Goal: Information Seeking & Learning: Learn about a topic

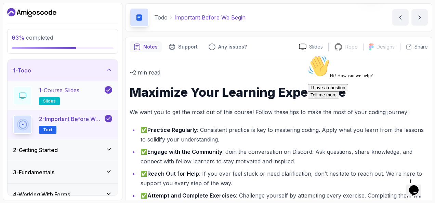
scroll to position [23, 0]
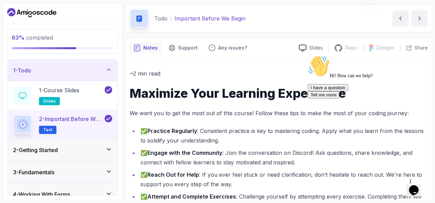
click at [107, 70] on icon at bounding box center [108, 70] width 3 height 2
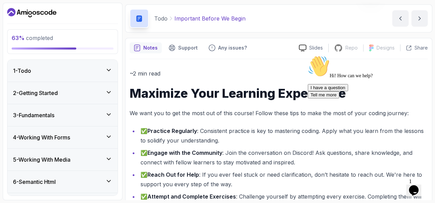
scroll to position [3, 0]
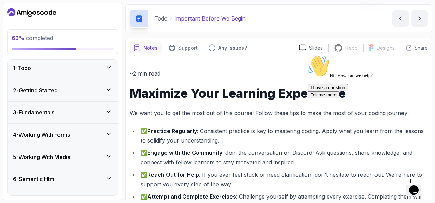
click at [105, 134] on div "4 - Working With Forms" at bounding box center [62, 135] width 99 height 8
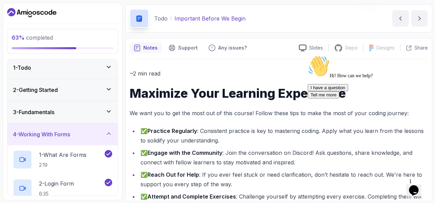
click at [105, 134] on div "4 - Working With Forms" at bounding box center [62, 134] width 99 height 8
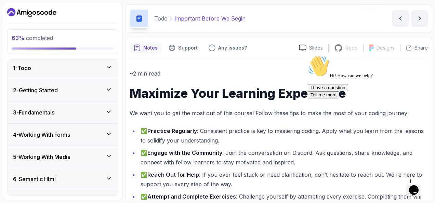
scroll to position [26, 0]
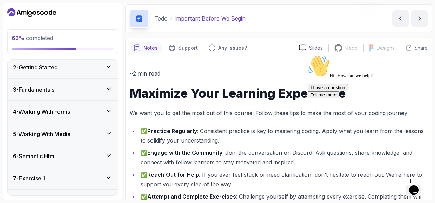
click at [107, 130] on icon at bounding box center [108, 133] width 7 height 7
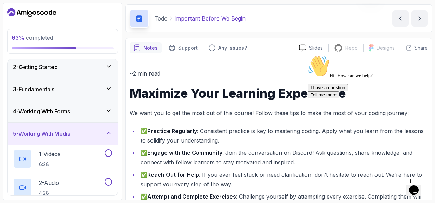
click at [107, 130] on icon at bounding box center [108, 133] width 7 height 7
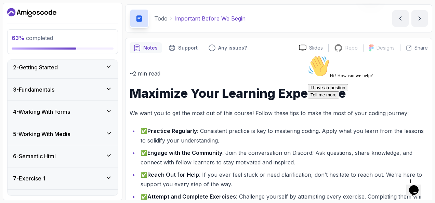
click at [108, 110] on icon at bounding box center [108, 111] width 7 height 7
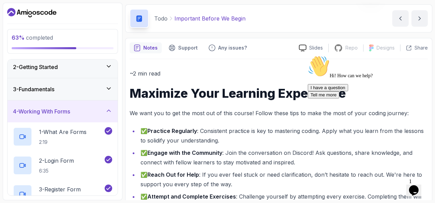
click at [108, 110] on icon at bounding box center [108, 111] width 3 height 2
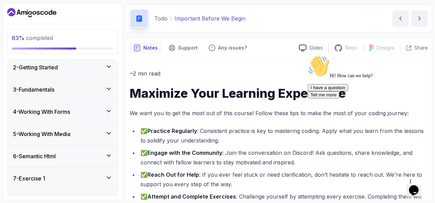
click at [110, 131] on icon at bounding box center [108, 133] width 7 height 7
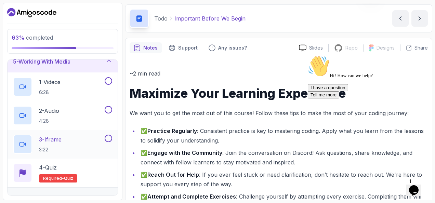
scroll to position [43, 0]
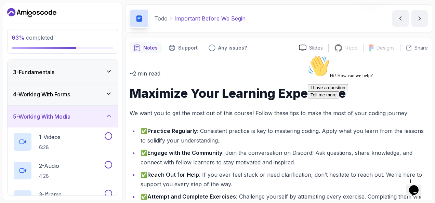
click at [113, 115] on div "5 - Working With Media" at bounding box center [63, 117] width 110 height 22
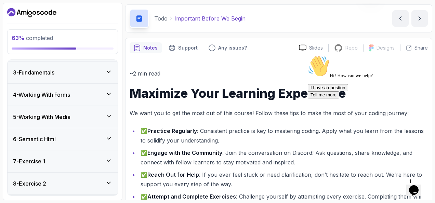
click at [107, 114] on icon at bounding box center [108, 116] width 7 height 7
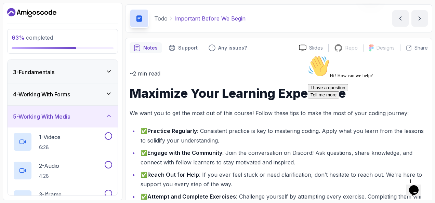
click at [112, 113] on div "5 - Working With Media" at bounding box center [63, 117] width 110 height 22
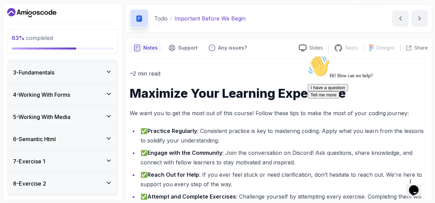
click at [105, 118] on div "5 - Working With Media" at bounding box center [62, 117] width 99 height 8
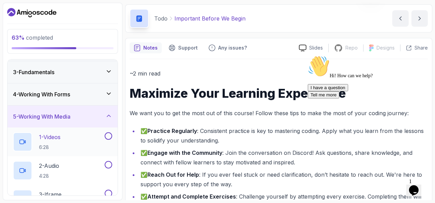
click at [65, 134] on div "1 - Videos 6:28" at bounding box center [58, 141] width 90 height 19
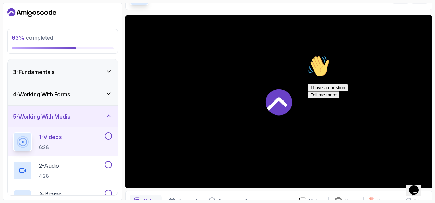
scroll to position [46, 0]
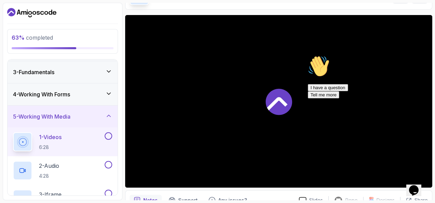
click at [415, 185] on icon "Opens Chat This icon Opens the chat window." at bounding box center [414, 190] width 11 height 11
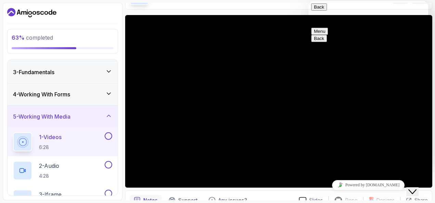
click at [415, 188] on button "Close Chat This icon closes the chat window." at bounding box center [413, 192] width 12 height 9
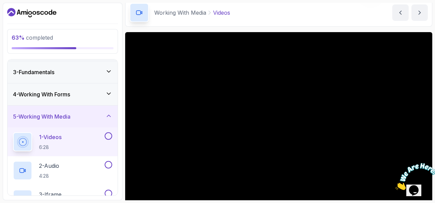
scroll to position [30, 0]
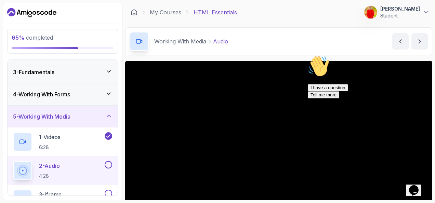
click at [206, 42] on icon at bounding box center [209, 41] width 7 height 7
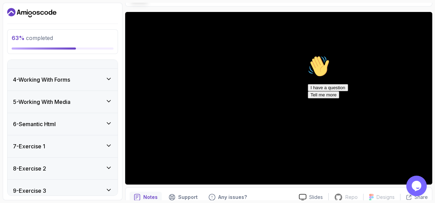
scroll to position [49, 0]
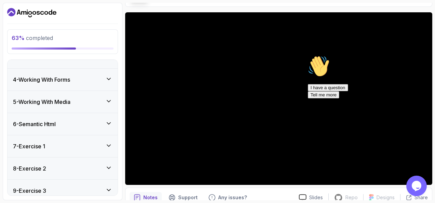
click at [419, 186] on icon "$i18n('chat', 'chat_widget')" at bounding box center [417, 186] width 10 height 10
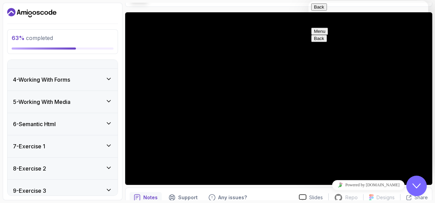
click at [415, 183] on icon "Close Chat This icon closes the chat window." at bounding box center [417, 186] width 8 height 8
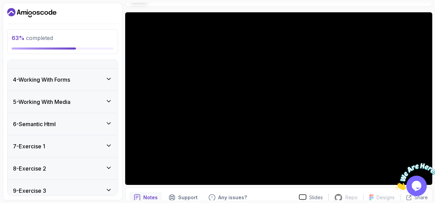
scroll to position [18, 0]
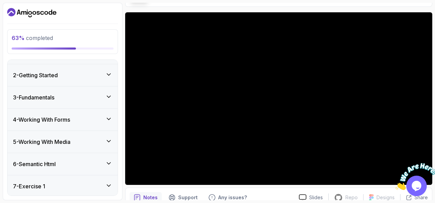
click at [106, 118] on icon at bounding box center [108, 119] width 7 height 7
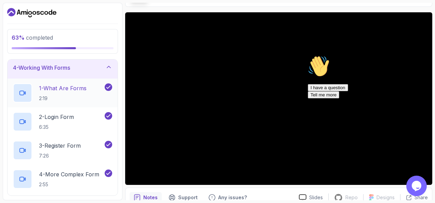
scroll to position [70, 0]
click at [106, 68] on icon at bounding box center [108, 66] width 7 height 7
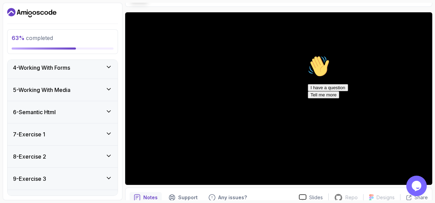
click at [111, 90] on icon at bounding box center [108, 89] width 7 height 7
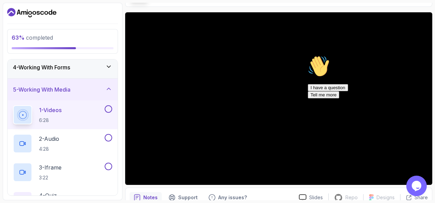
click at [106, 112] on div at bounding box center [107, 109] width 9 height 8
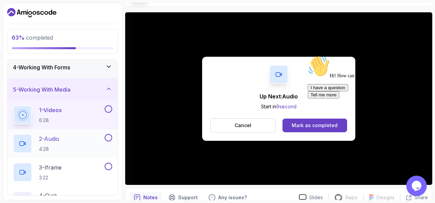
click at [75, 148] on div "2 - Audio 4:28" at bounding box center [58, 143] width 90 height 19
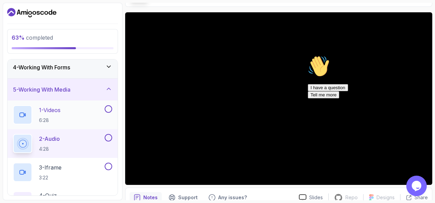
click at [111, 107] on button at bounding box center [109, 109] width 8 height 8
drag, startPoint x: 415, startPoint y: 181, endPoint x: 272, endPoint y: 77, distance: 176.9
click html "Opens Chat This icon Opens the chat window."
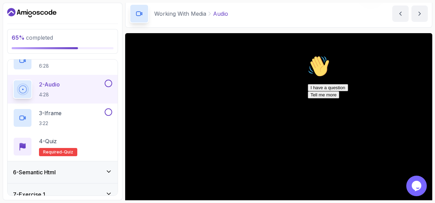
scroll to position [136, 0]
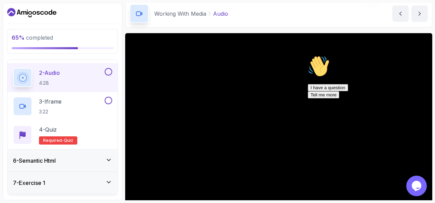
click at [112, 157] on icon at bounding box center [108, 160] width 7 height 7
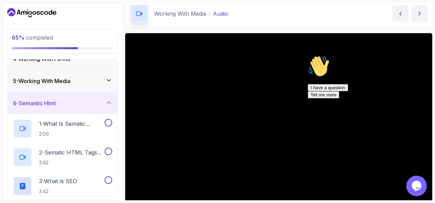
scroll to position [78, 0]
click at [107, 105] on icon at bounding box center [108, 103] width 7 height 7
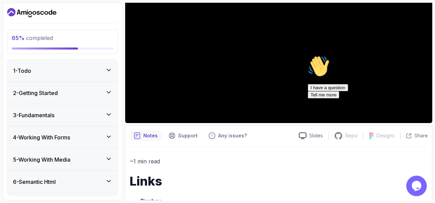
scroll to position [132, 0]
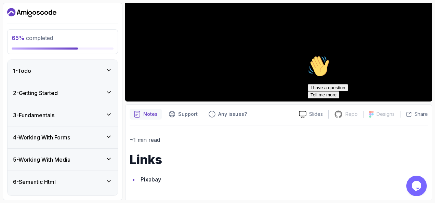
click at [156, 179] on link "Pixabay" at bounding box center [151, 179] width 21 height 7
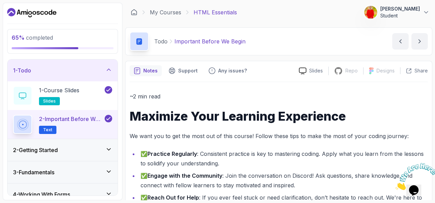
click at [113, 64] on div "1 - Todo" at bounding box center [63, 71] width 110 height 22
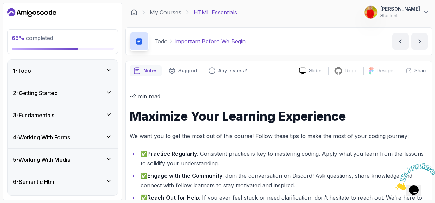
click at [110, 131] on div "4 - Working With Forms" at bounding box center [63, 138] width 110 height 22
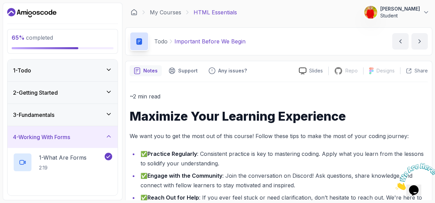
click at [110, 131] on div "4 - Working With Forms" at bounding box center [63, 137] width 110 height 22
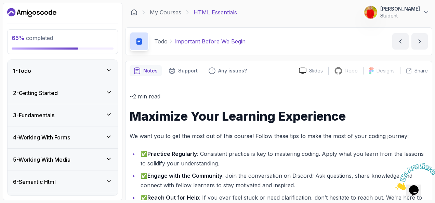
click at [109, 156] on icon at bounding box center [108, 159] width 7 height 7
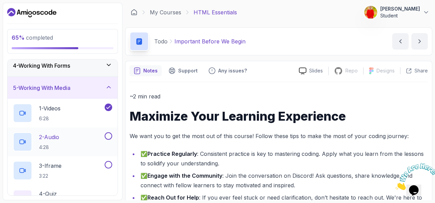
scroll to position [72, 0]
click at [75, 137] on div "2 - Audio 4:28" at bounding box center [58, 141] width 90 height 19
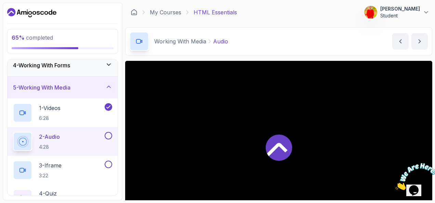
scroll to position [132, 0]
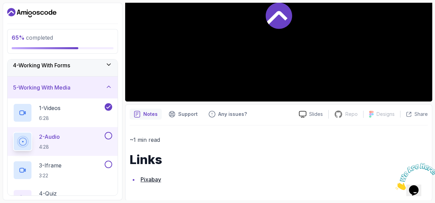
click at [146, 177] on link "Pixabay" at bounding box center [151, 179] width 21 height 7
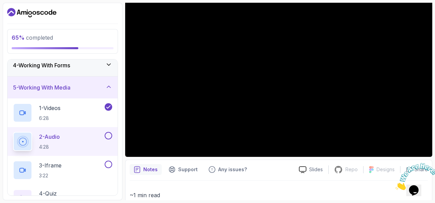
scroll to position [44, 0]
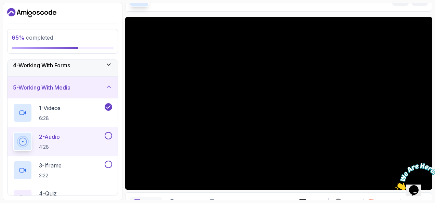
click at [112, 136] on button at bounding box center [109, 136] width 8 height 8
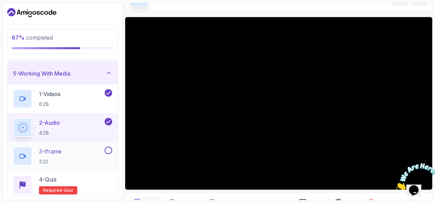
click at [73, 161] on div "3 - Iframe 3:22" at bounding box center [58, 156] width 90 height 19
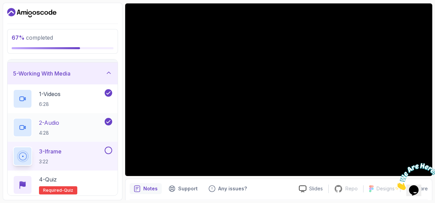
scroll to position [124, 0]
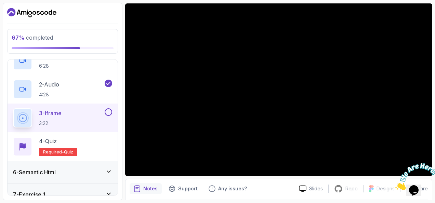
click at [106, 115] on button "3 - Iframe 3:22" at bounding box center [62, 117] width 99 height 19
click at [78, 138] on div "4 - Quiz Required- quiz" at bounding box center [62, 146] width 99 height 19
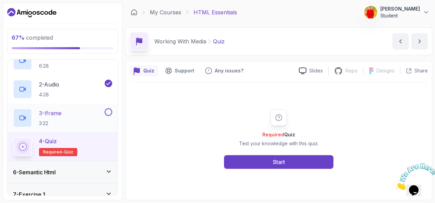
click at [107, 112] on button at bounding box center [109, 112] width 8 height 8
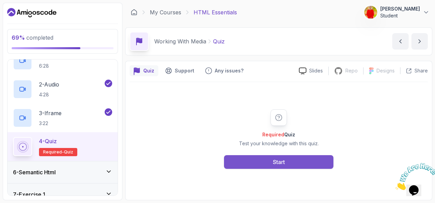
click at [241, 159] on button "Start" at bounding box center [279, 162] width 110 height 14
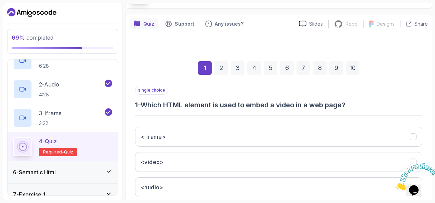
scroll to position [76, 0]
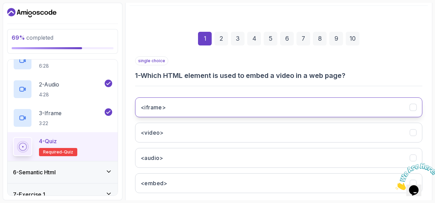
click at [188, 112] on button "<iframe>" at bounding box center [278, 108] width 287 height 20
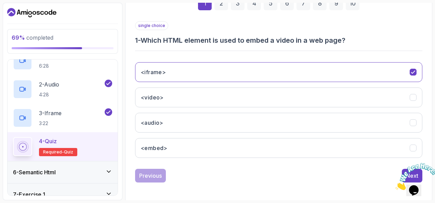
scroll to position [90, 0]
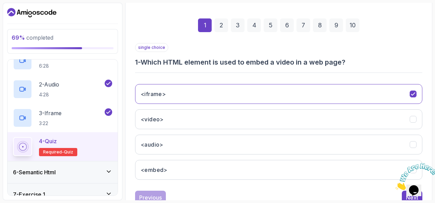
click at [409, 179] on div "Opens Chat This icon Opens the chat window." at bounding box center [417, 179] width 16 height 0
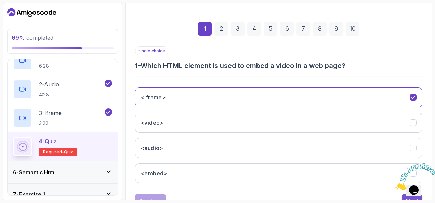
click at [405, 197] on button "Next" at bounding box center [412, 201] width 21 height 14
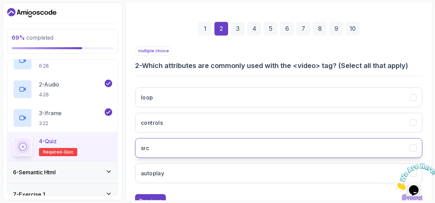
click at [197, 146] on button "src" at bounding box center [278, 148] width 287 height 20
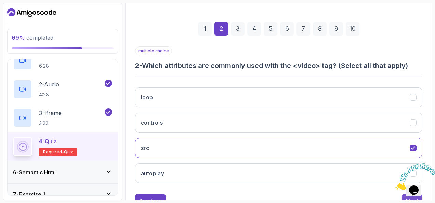
click at [405, 196] on button "Next" at bounding box center [412, 201] width 21 height 14
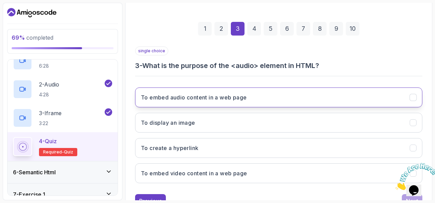
click at [195, 94] on h3 "To embed audio content in a web page" at bounding box center [194, 97] width 106 height 8
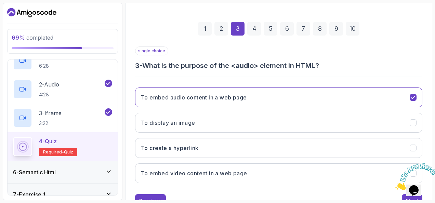
click at [257, 31] on div "4" at bounding box center [254, 29] width 14 height 14
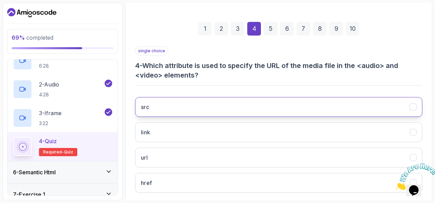
click at [184, 105] on button "src" at bounding box center [278, 107] width 287 height 20
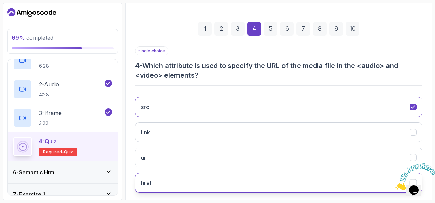
click at [135, 97] on button "src" at bounding box center [278, 107] width 287 height 20
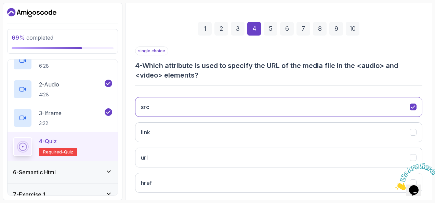
click at [270, 31] on div "5" at bounding box center [271, 29] width 14 height 14
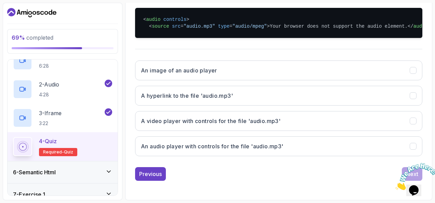
scroll to position [168, 0]
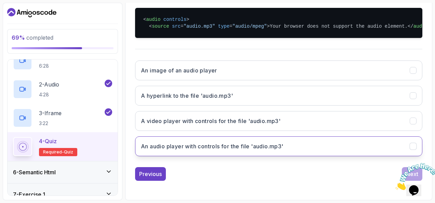
click at [224, 151] on h3 "An audio player with controls for the file 'audio.mp3'" at bounding box center [212, 146] width 143 height 8
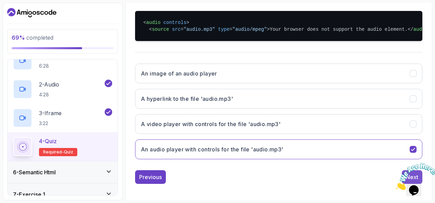
click at [402, 184] on button "Next" at bounding box center [412, 177] width 21 height 14
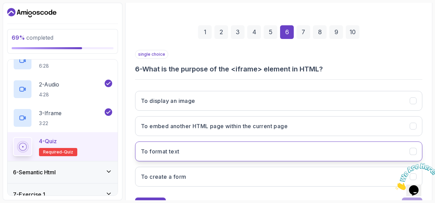
scroll to position [84, 0]
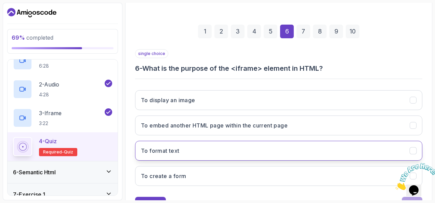
click at [287, 129] on button "To embed another HTML page within the current page" at bounding box center [278, 126] width 287 height 20
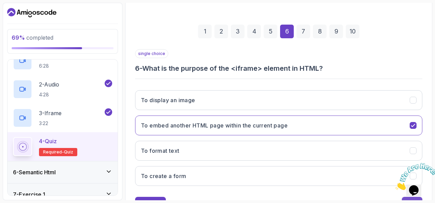
click at [405, 197] on button "Next" at bounding box center [412, 204] width 21 height 14
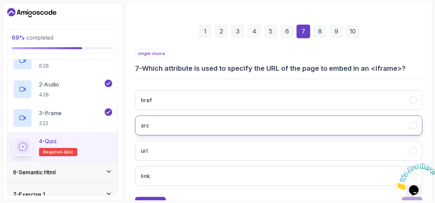
click at [198, 126] on button "src" at bounding box center [278, 126] width 287 height 20
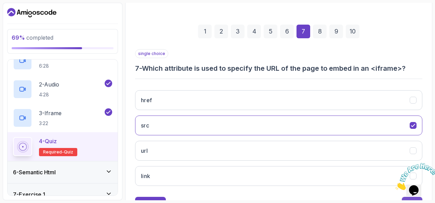
click at [406, 198] on button "Next" at bounding box center [412, 204] width 21 height 14
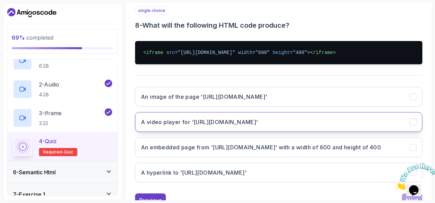
scroll to position [127, 0]
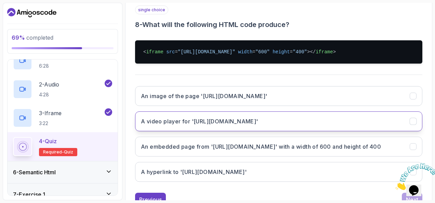
click at [255, 150] on button "An embedded page from '[URL][DOMAIN_NAME]' with a width of 600 and height of 400" at bounding box center [278, 147] width 287 height 20
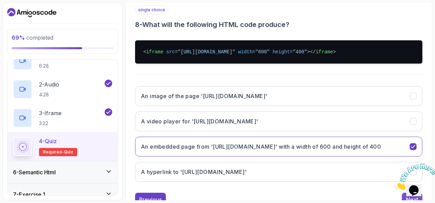
click at [406, 197] on div "Next" at bounding box center [412, 200] width 12 height 8
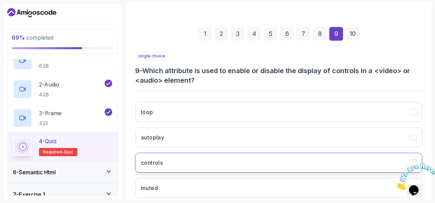
scroll to position [81, 0]
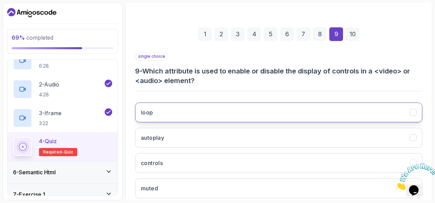
click at [216, 106] on button "loop" at bounding box center [278, 113] width 287 height 20
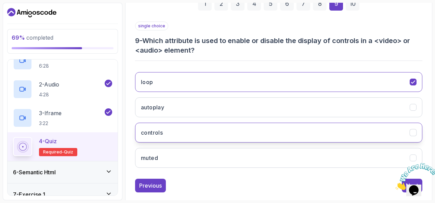
scroll to position [112, 0]
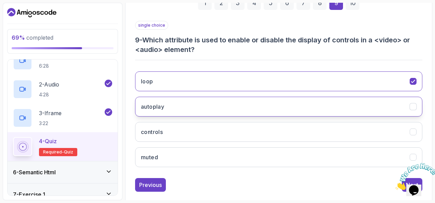
click at [238, 111] on button "autoplay" at bounding box center [278, 107] width 287 height 20
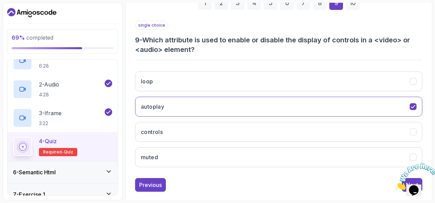
scroll to position [99, 0]
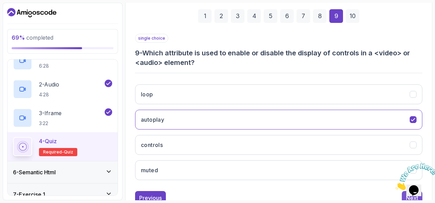
click at [409, 197] on div "Next" at bounding box center [412, 198] width 12 height 8
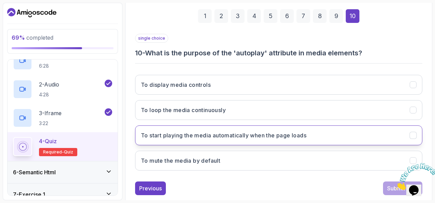
click at [298, 127] on button "To start playing the media automatically when the page loads" at bounding box center [278, 136] width 287 height 20
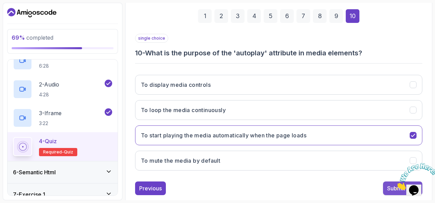
click at [388, 186] on div "Submit Quiz" at bounding box center [402, 188] width 31 height 8
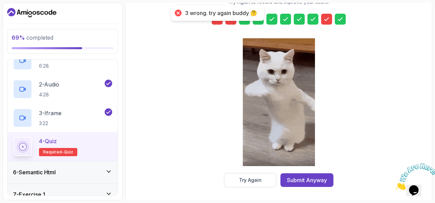
scroll to position [79, 0]
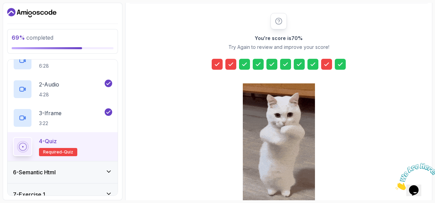
click at [217, 63] on icon at bounding box center [217, 64] width 7 height 7
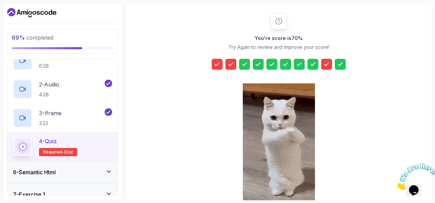
scroll to position [124, 0]
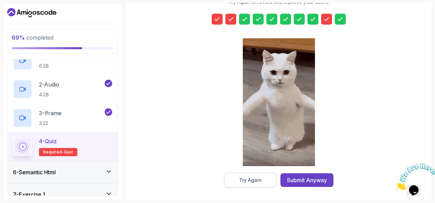
click at [242, 177] on div "Try Again" at bounding box center [250, 180] width 23 height 7
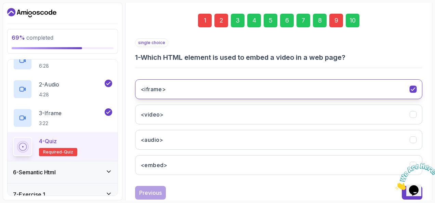
scroll to position [92, 0]
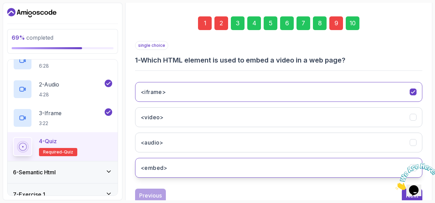
click at [177, 160] on button "<embed>" at bounding box center [278, 168] width 287 height 20
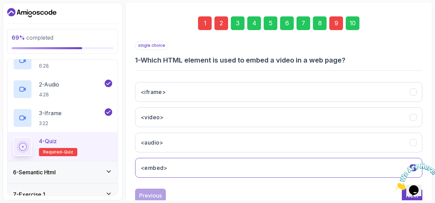
click at [219, 19] on div "2" at bounding box center [222, 23] width 14 height 14
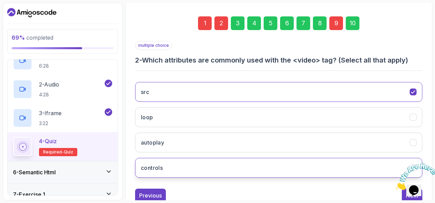
click at [174, 169] on button "controls" at bounding box center [278, 168] width 287 height 20
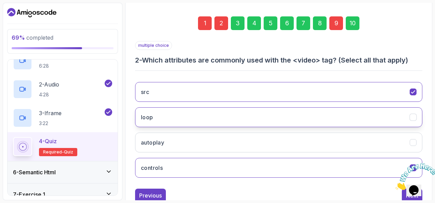
click at [251, 121] on button "loop" at bounding box center [278, 117] width 287 height 20
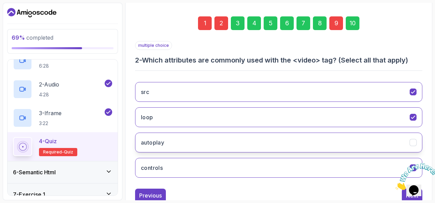
click at [253, 135] on button "autoplay" at bounding box center [278, 143] width 287 height 20
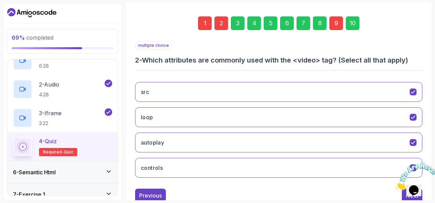
click at [336, 20] on div "9" at bounding box center [337, 23] width 14 height 14
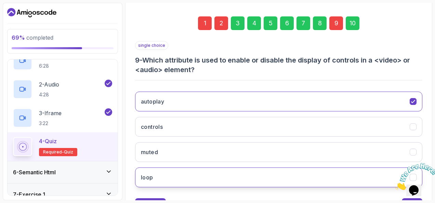
click at [166, 176] on button "loop" at bounding box center [278, 178] width 287 height 20
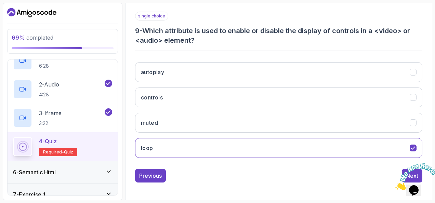
scroll to position [101, 0]
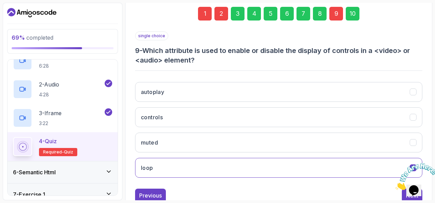
click at [409, 179] on div "Opens Chat This icon Opens the chat window." at bounding box center [417, 179] width 16 height 0
click at [405, 195] on button "Next" at bounding box center [412, 196] width 21 height 14
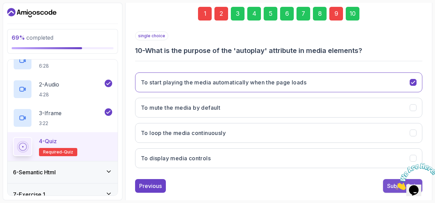
click at [390, 183] on div "Submit Quiz" at bounding box center [402, 186] width 31 height 8
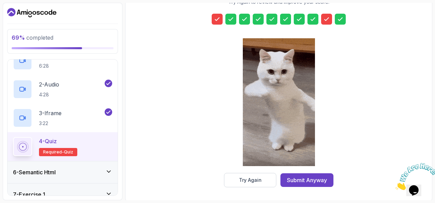
scroll to position [64, 0]
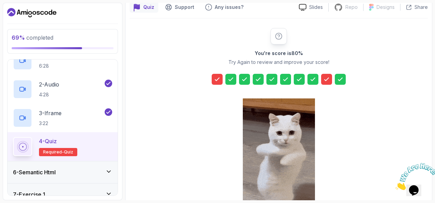
click at [217, 78] on icon at bounding box center [217, 79] width 7 height 7
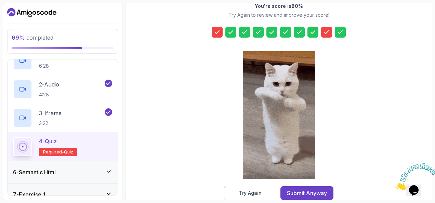
scroll to position [112, 0]
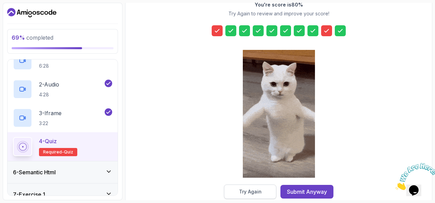
click at [259, 189] on div "Try Again" at bounding box center [250, 192] width 23 height 7
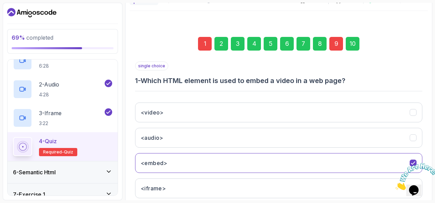
scroll to position [71, 0]
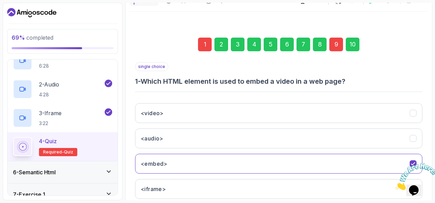
click at [206, 49] on div "1" at bounding box center [205, 45] width 14 height 14
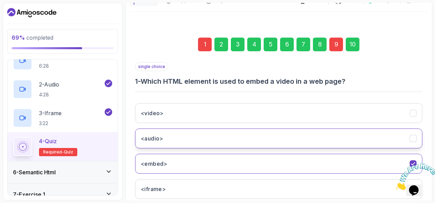
scroll to position [112, 0]
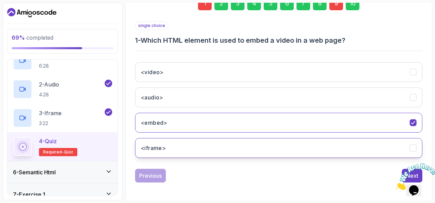
click at [185, 146] on button "<iframe>" at bounding box center [278, 148] width 287 height 20
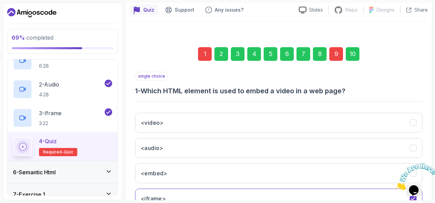
scroll to position [57, 0]
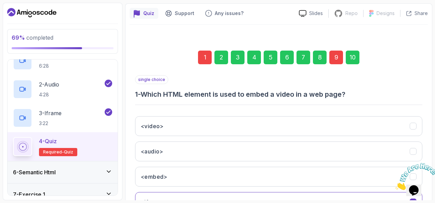
click at [336, 61] on div "9" at bounding box center [337, 58] width 14 height 14
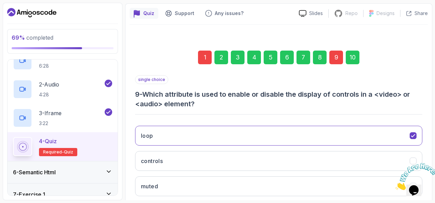
scroll to position [121, 0]
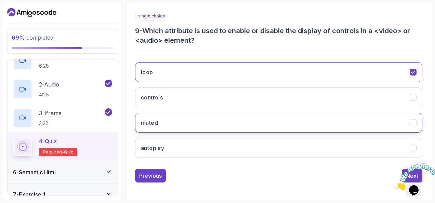
click at [182, 120] on button "muted" at bounding box center [278, 123] width 287 height 20
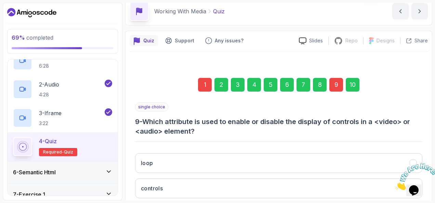
scroll to position [28, 0]
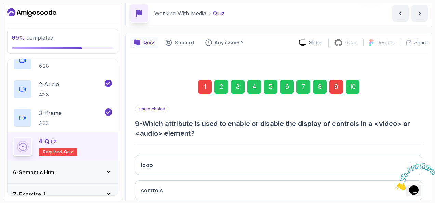
click at [352, 88] on div "10" at bounding box center [353, 87] width 14 height 14
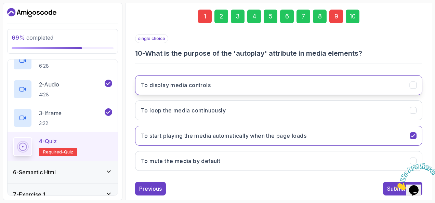
scroll to position [112, 0]
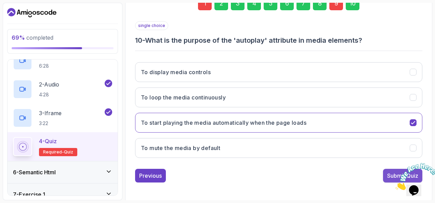
click at [390, 172] on div "Submit Quiz" at bounding box center [402, 176] width 31 height 8
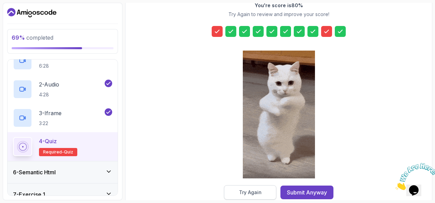
click at [248, 195] on div "Try Again" at bounding box center [250, 192] width 23 height 7
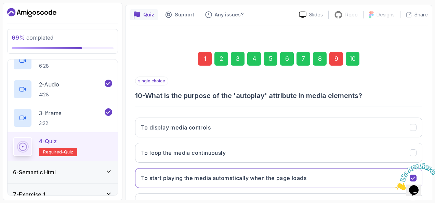
scroll to position [30, 0]
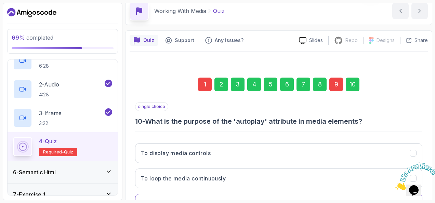
click at [206, 80] on div "1" at bounding box center [205, 85] width 14 height 14
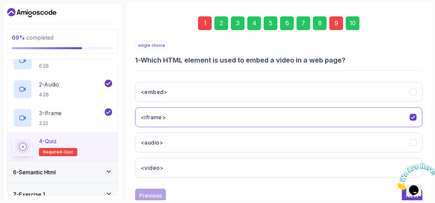
scroll to position [92, 0]
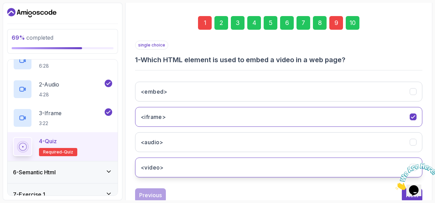
click at [177, 161] on button "<video>" at bounding box center [278, 168] width 287 height 20
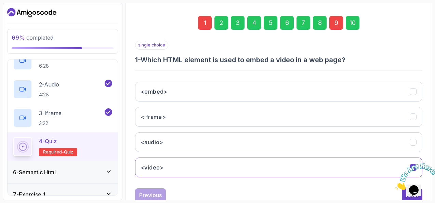
click at [336, 17] on div "9" at bounding box center [337, 23] width 14 height 14
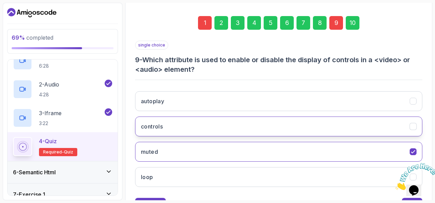
click at [217, 131] on button "controls" at bounding box center [278, 127] width 287 height 20
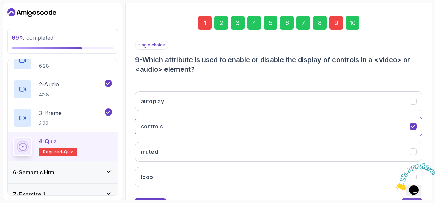
click at [408, 199] on button "Next" at bounding box center [412, 205] width 21 height 14
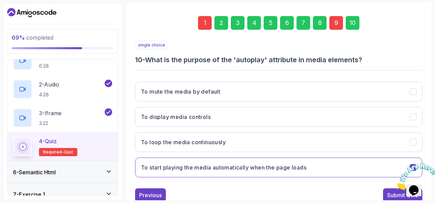
click at [408, 199] on button "Submit Quiz" at bounding box center [402, 196] width 39 height 14
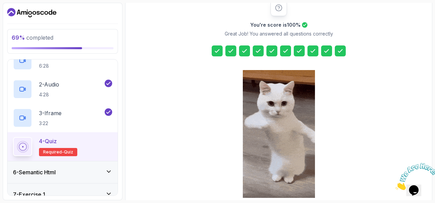
scroll to position [124, 0]
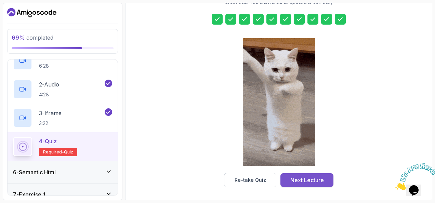
click at [305, 178] on div "Next Lecture" at bounding box center [308, 180] width 34 height 8
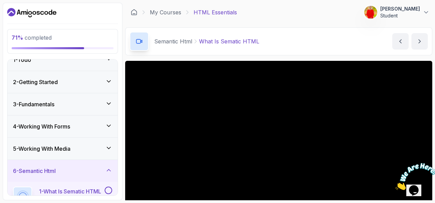
scroll to position [10, 0]
click at [114, 150] on div "5 - Working With Media" at bounding box center [63, 150] width 110 height 22
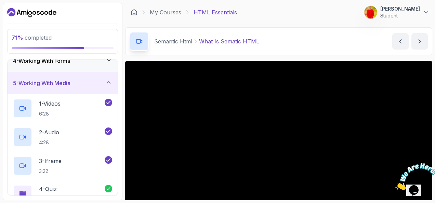
scroll to position [76, 0]
click at [109, 85] on icon at bounding box center [108, 82] width 7 height 7
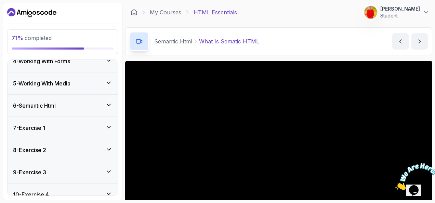
scroll to position [0, 0]
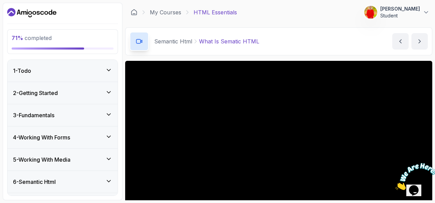
click at [108, 90] on icon at bounding box center [108, 92] width 7 height 7
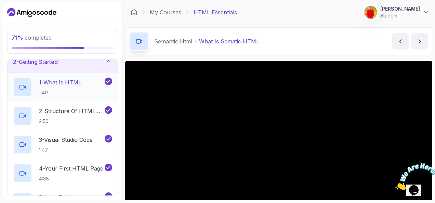
scroll to position [35, 0]
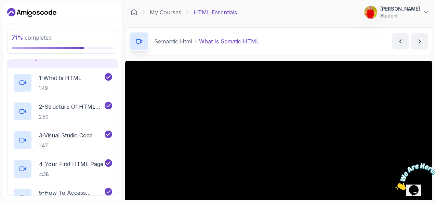
click at [109, 61] on div "2 - Getting Started" at bounding box center [63, 58] width 110 height 22
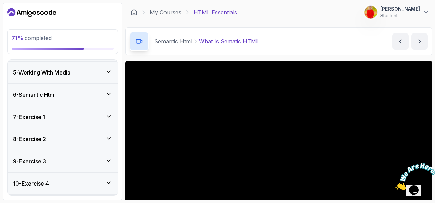
scroll to position [88, 0]
click at [101, 76] on div "5 - Working With Media" at bounding box center [63, 72] width 110 height 22
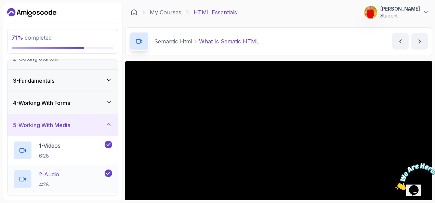
scroll to position [33, 0]
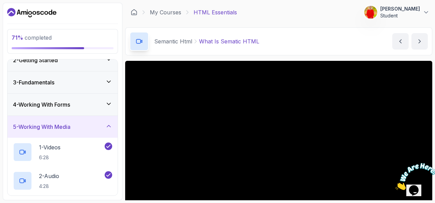
click at [103, 126] on div "5 - Working With Media" at bounding box center [62, 127] width 99 height 8
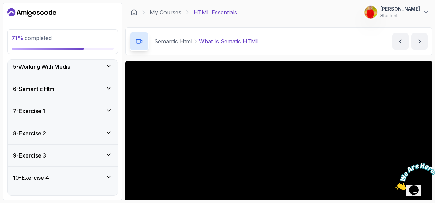
scroll to position [93, 0]
click at [110, 107] on icon at bounding box center [108, 110] width 7 height 7
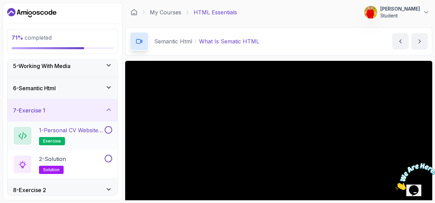
click at [76, 131] on p "1 - Personal CV Website Exercise" at bounding box center [71, 130] width 64 height 8
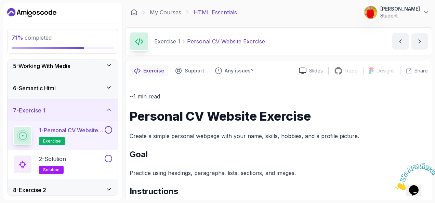
click at [110, 88] on icon at bounding box center [108, 87] width 7 height 7
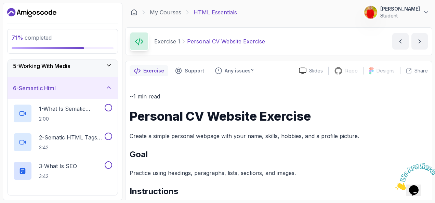
click at [110, 88] on icon at bounding box center [108, 87] width 7 height 7
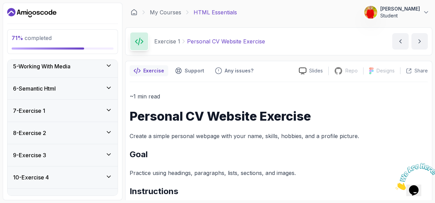
click at [100, 103] on div "7 - Exercise 1" at bounding box center [63, 111] width 110 height 22
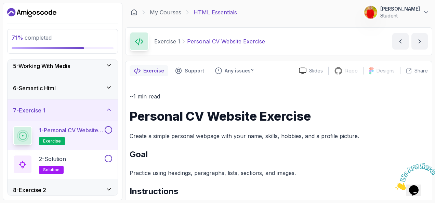
click at [100, 103] on div "7 - Exercise 1" at bounding box center [63, 111] width 110 height 22
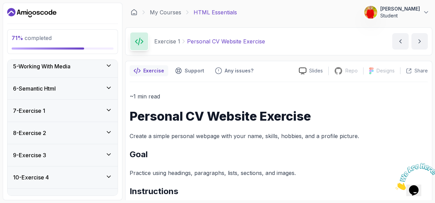
click at [108, 90] on div "6 - Semantic Html" at bounding box center [62, 89] width 99 height 8
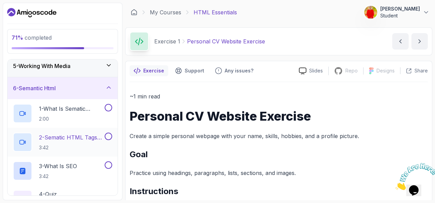
scroll to position [134, 0]
